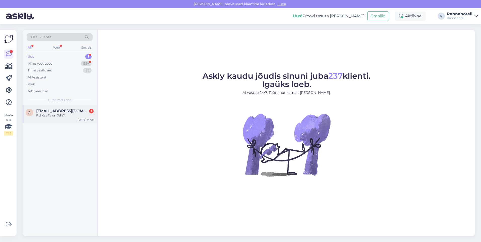
click at [35, 117] on div "a [EMAIL_ADDRESS][DOMAIN_NAME] 2 Ps! Kas Tv on Telia?" at bounding box center [60, 113] width 68 height 9
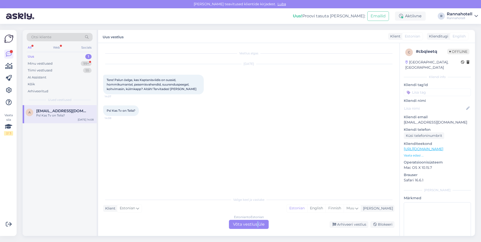
click at [258, 227] on div "Estonian to Estonian Võta vestlus üle" at bounding box center [249, 224] width 40 height 9
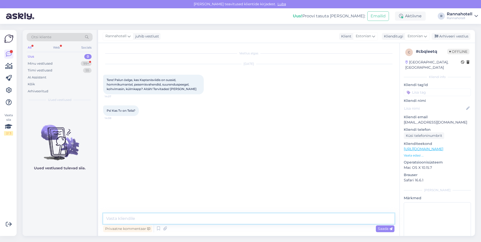
click at [174, 217] on textarea at bounding box center [249, 219] width 292 height 11
click at [208, 218] on textarea "Tere! Kaptenisviidis ei ole kohvimasinat, aga on veekeetja ning" at bounding box center [249, 219] width 292 height 11
click at [221, 217] on textarea "Tere! Kaptenisviidis ei ole kohvimasinat, aga on vee keetja ning" at bounding box center [249, 219] width 292 height 11
type textarea "Tere! Kaptenisviidis ei ole kohvimasinat, aga on veekeetja ning kohvipulbrid. T…"
click at [386, 231] on span "Saada" at bounding box center [385, 229] width 15 height 5
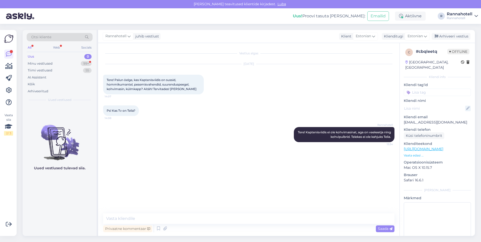
click at [467, 106] on icon at bounding box center [469, 109] width 6 height 6
click at [437, 106] on input at bounding box center [434, 109] width 55 height 6
type input "[PERSON_NAME]"
click at [442, 115] on p "Kliendi email" at bounding box center [437, 117] width 67 height 5
